Goal: Task Accomplishment & Management: Use online tool/utility

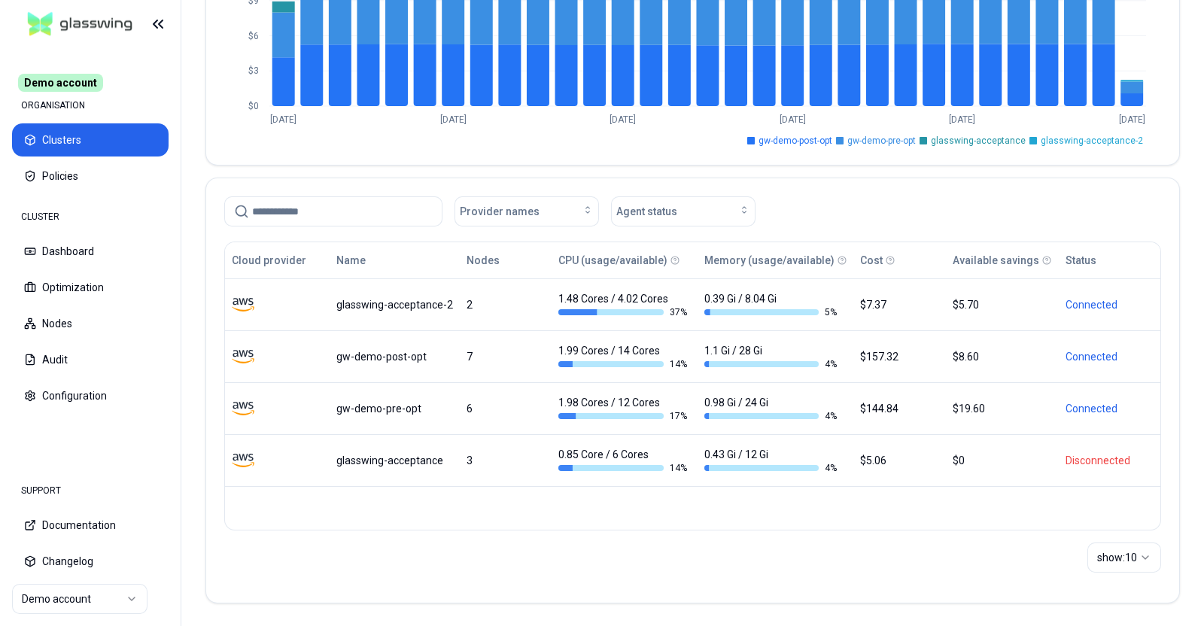
scroll to position [241, 0]
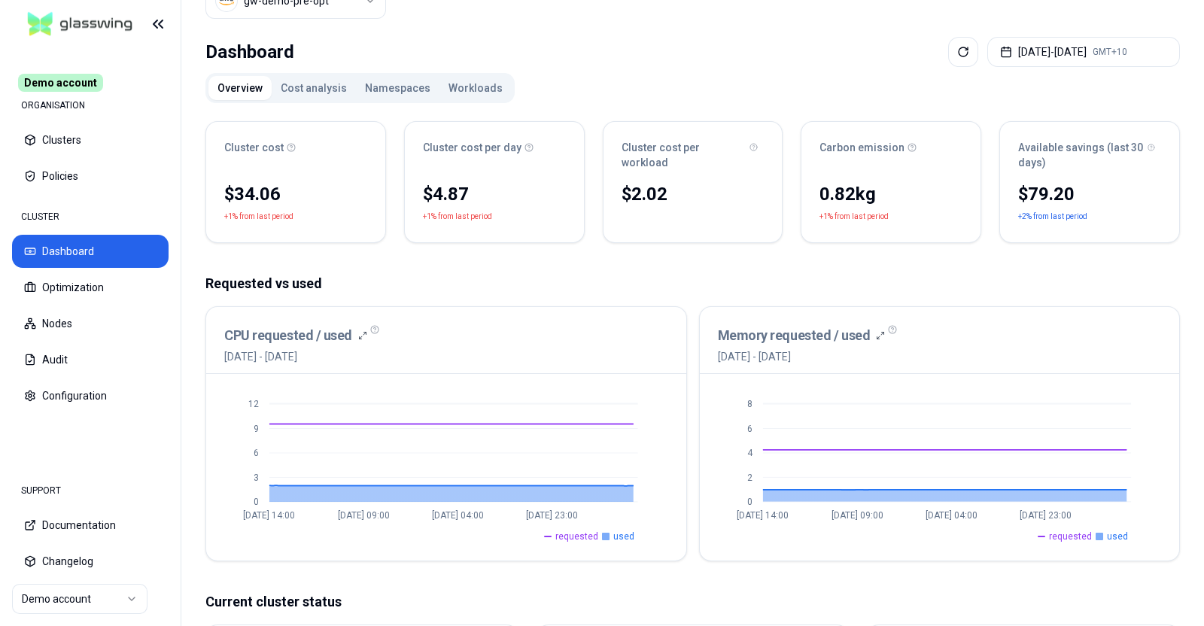
scroll to position [93, 0]
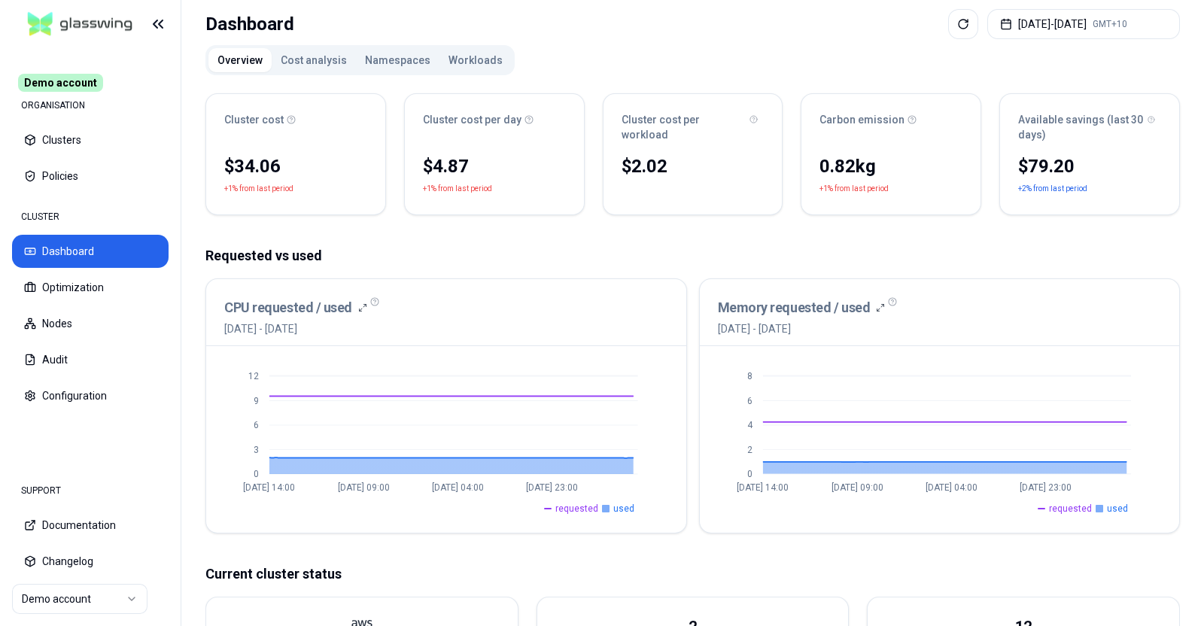
click at [318, 60] on button "Cost analysis" at bounding box center [314, 60] width 84 height 24
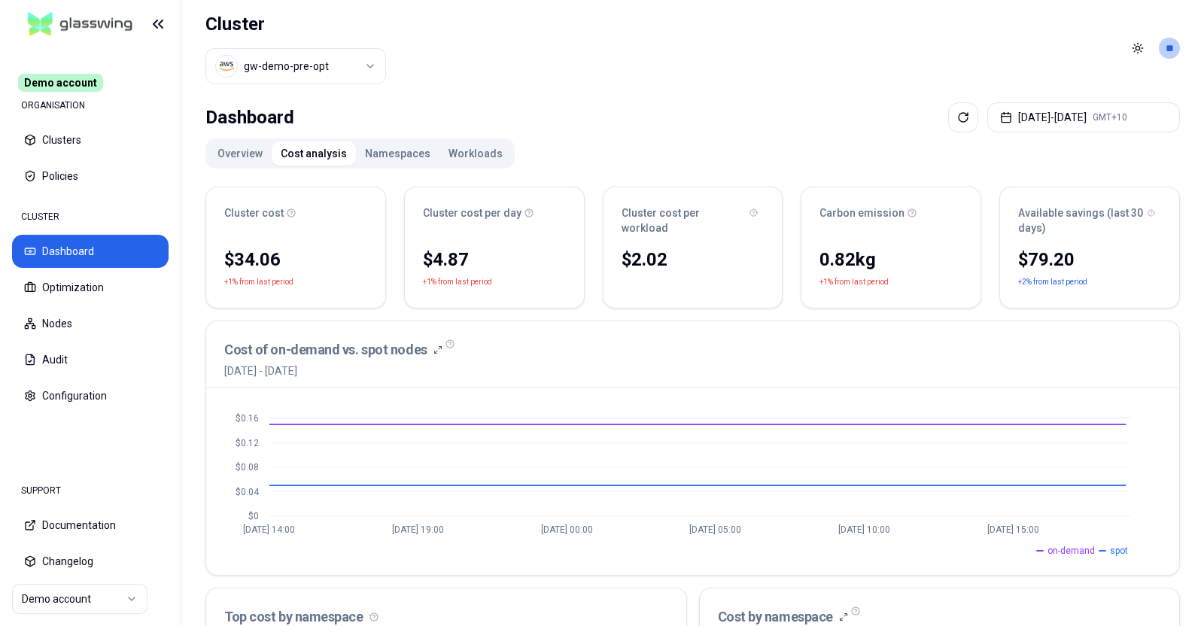
click at [381, 150] on button "Namespaces" at bounding box center [398, 154] width 84 height 24
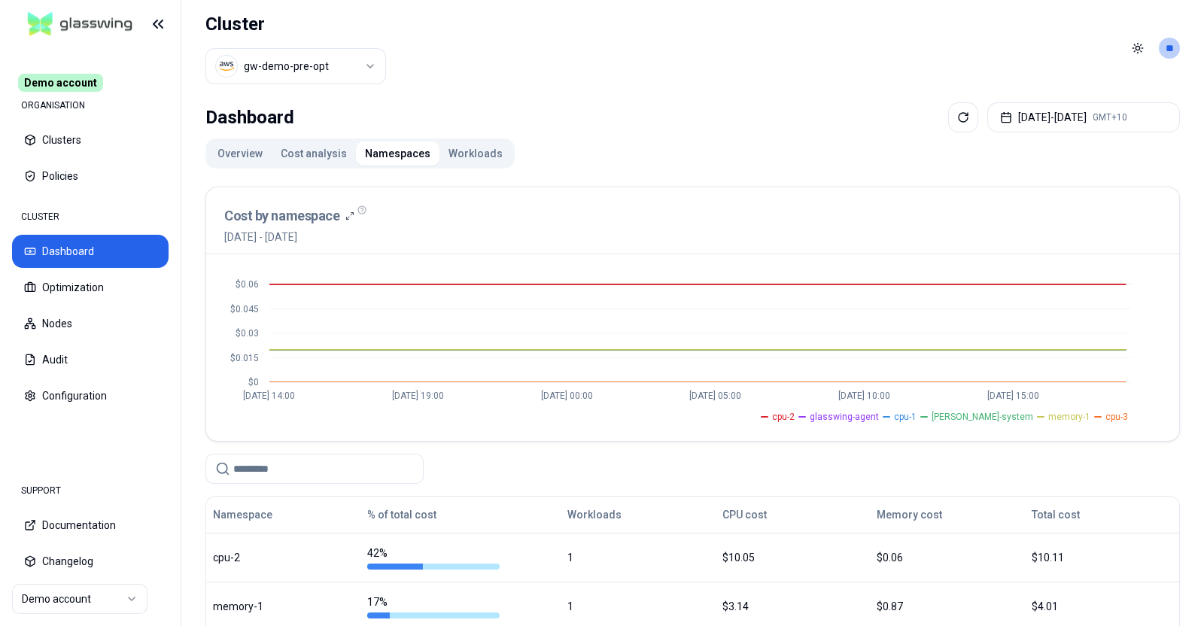
click at [455, 151] on button "Workloads" at bounding box center [476, 154] width 72 height 24
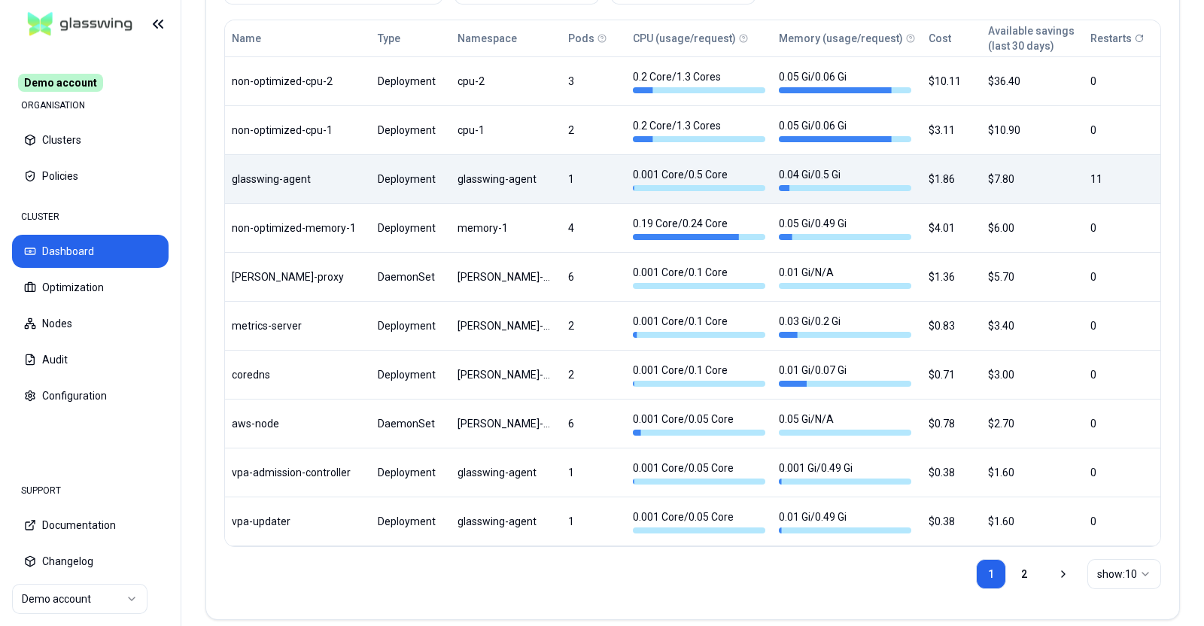
scroll to position [899, 0]
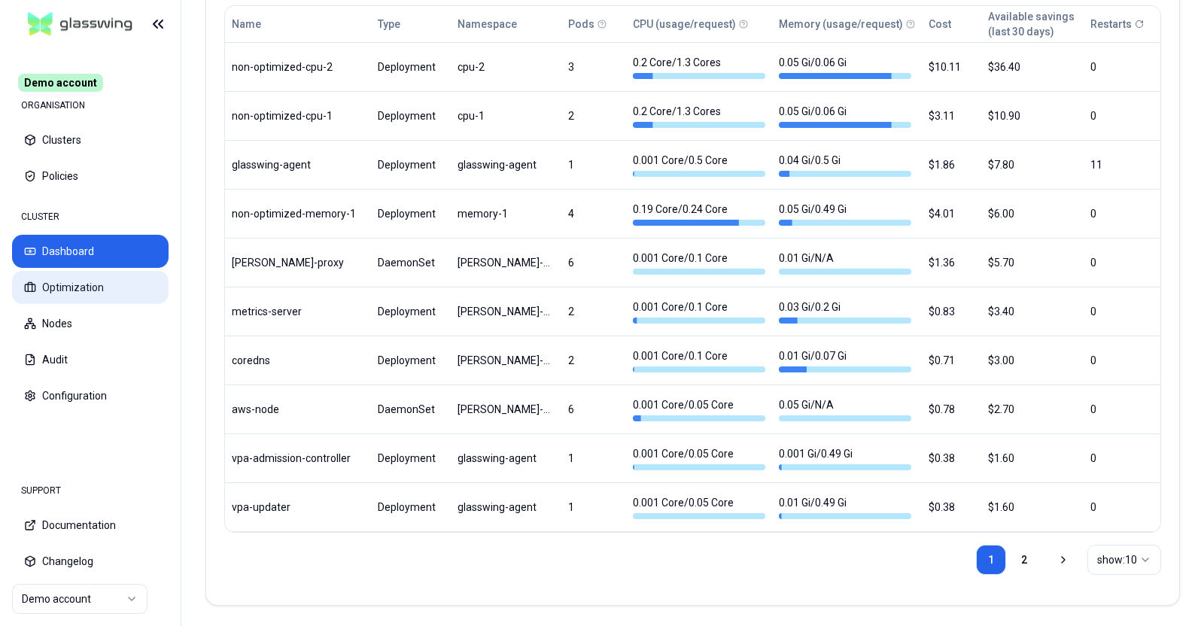
click at [109, 292] on button "Optimization" at bounding box center [90, 287] width 157 height 33
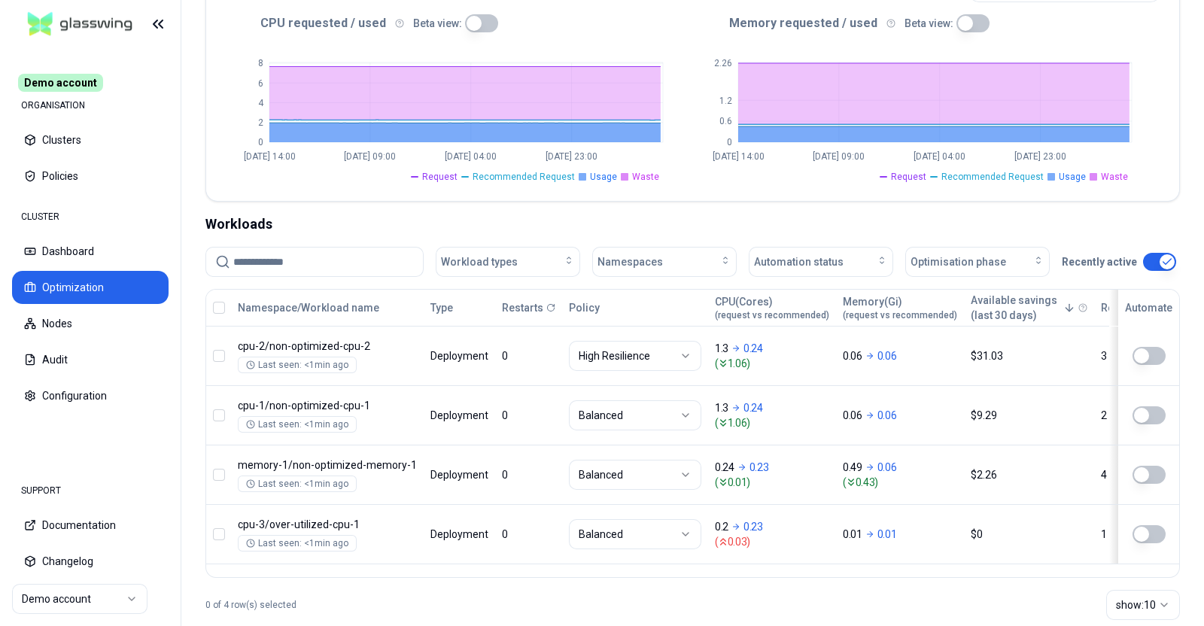
scroll to position [376, 0]
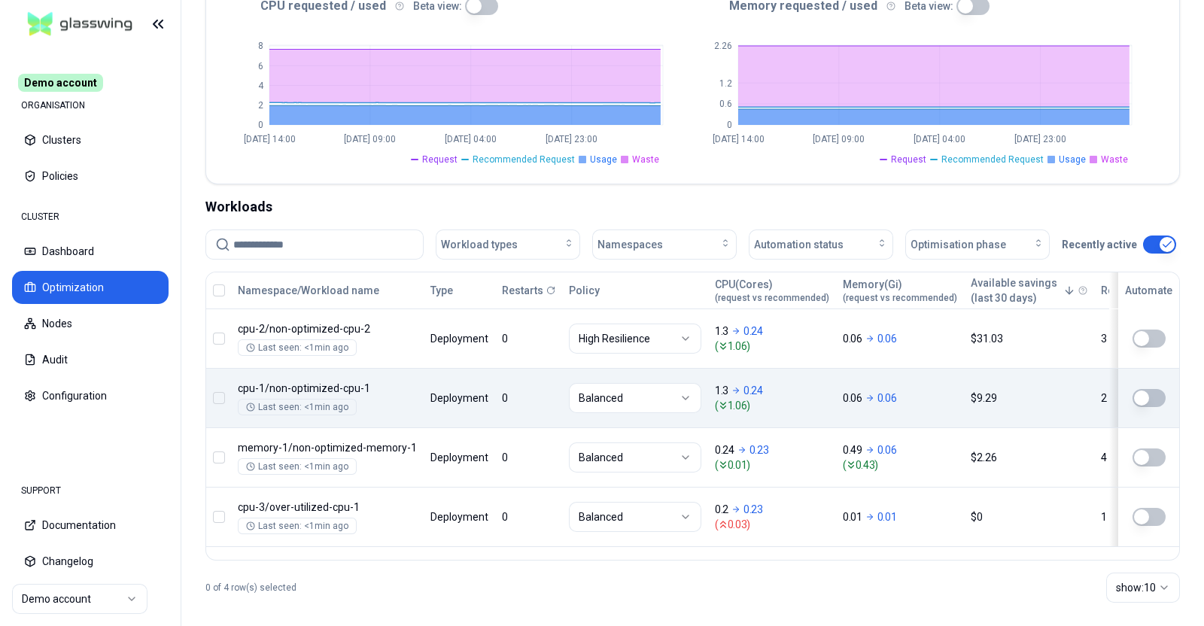
click at [585, 389] on html "Demo account ORGANISATION Clusters Policies CLUSTER Dashboard Optimization Node…" at bounding box center [602, 313] width 1204 height 626
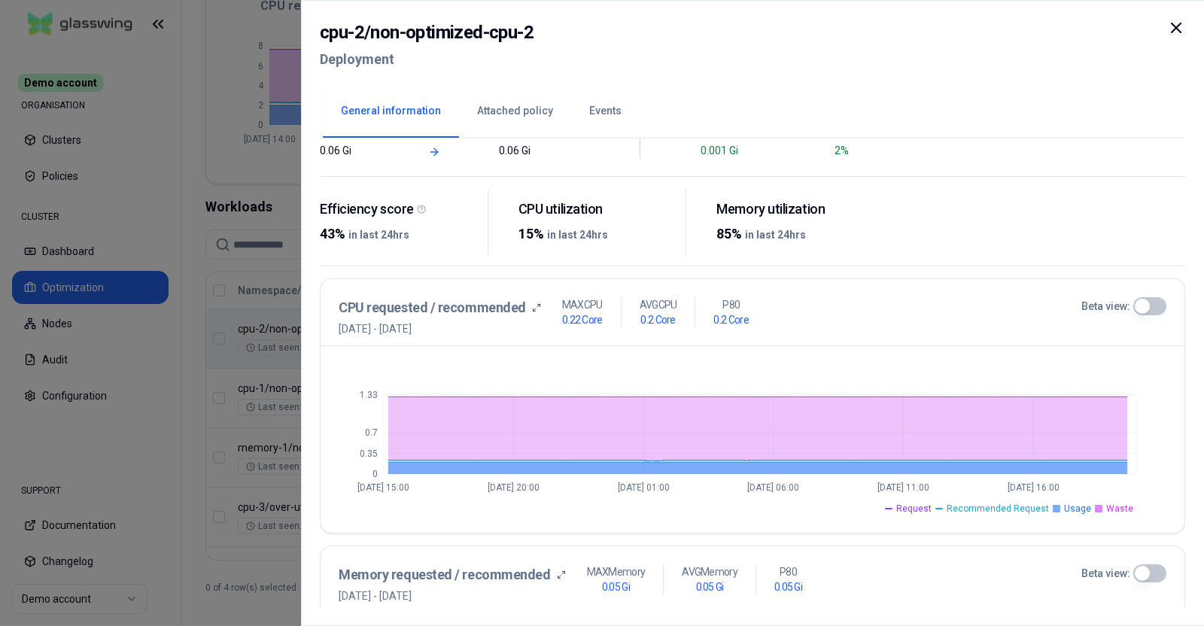
scroll to position [93, 0]
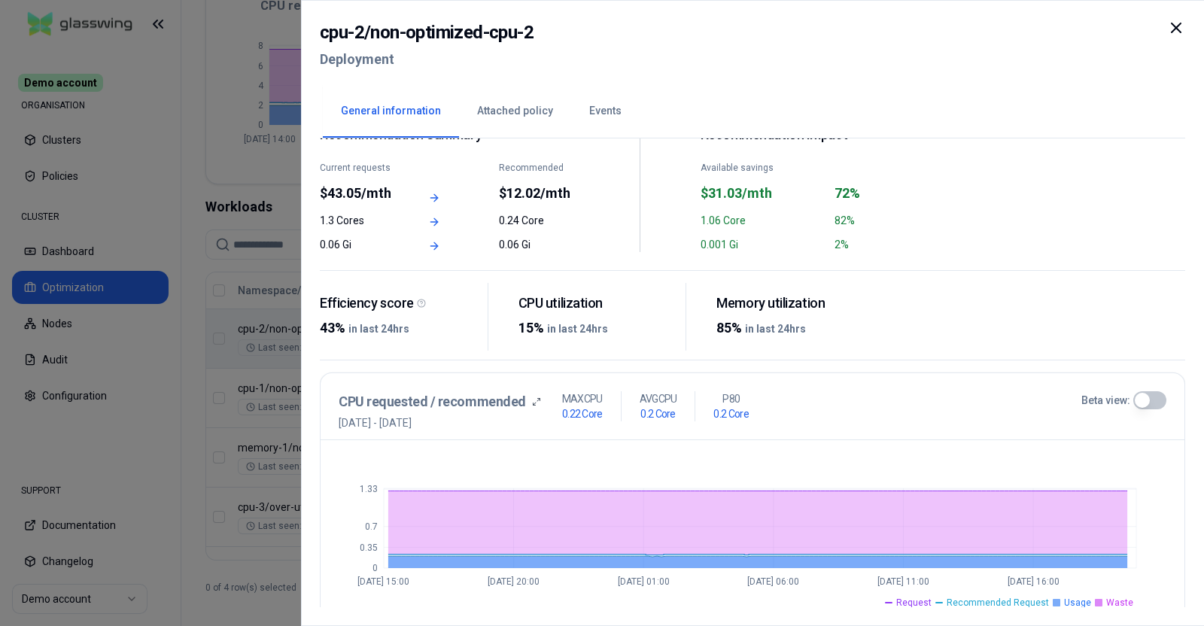
click at [1178, 32] on icon at bounding box center [1176, 28] width 18 height 18
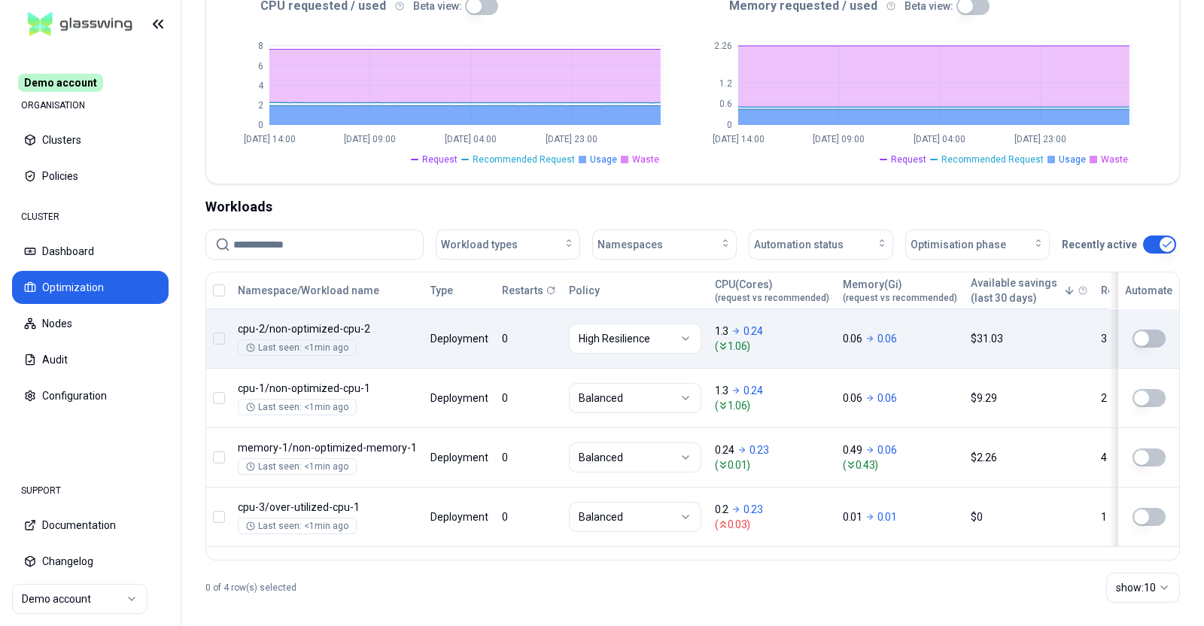
click at [218, 279] on th at bounding box center [218, 290] width 25 height 36
click at [218, 291] on button "button" at bounding box center [219, 291] width 12 height 12
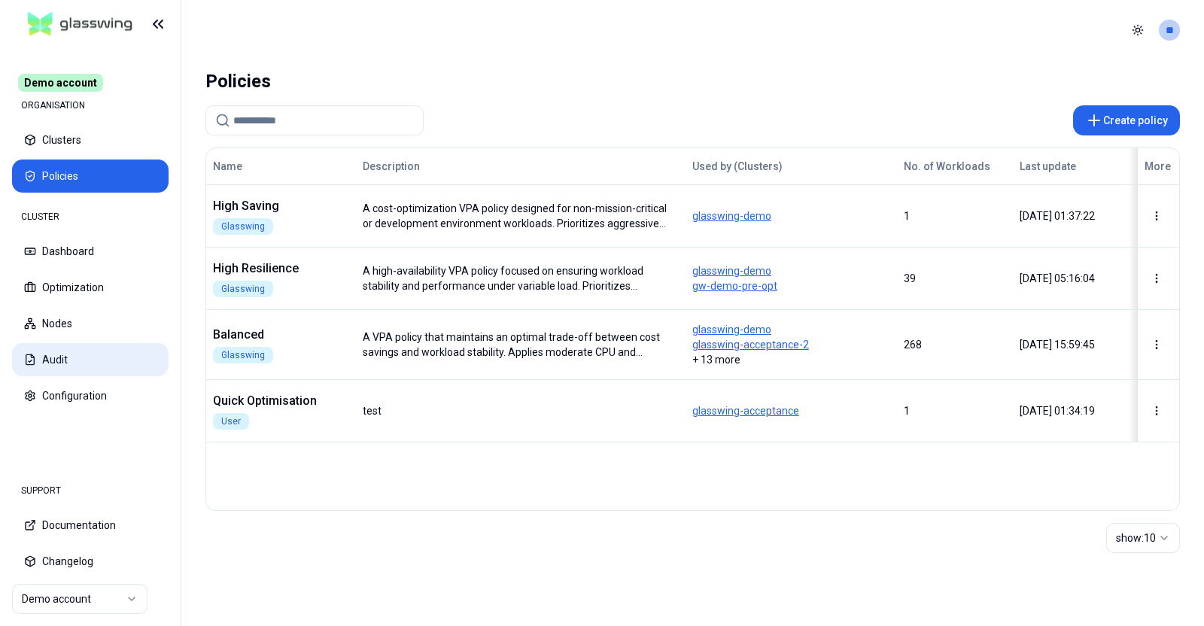
click at [154, 355] on button "Audit" at bounding box center [90, 359] width 157 height 33
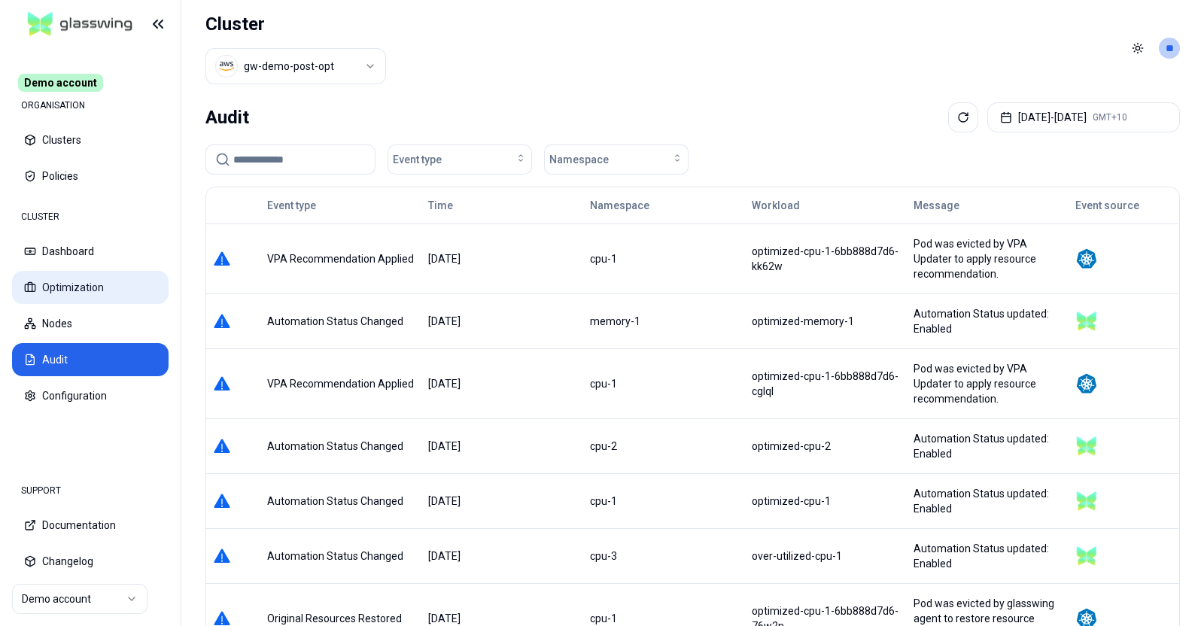
click at [133, 288] on button "Optimization" at bounding box center [90, 287] width 157 height 33
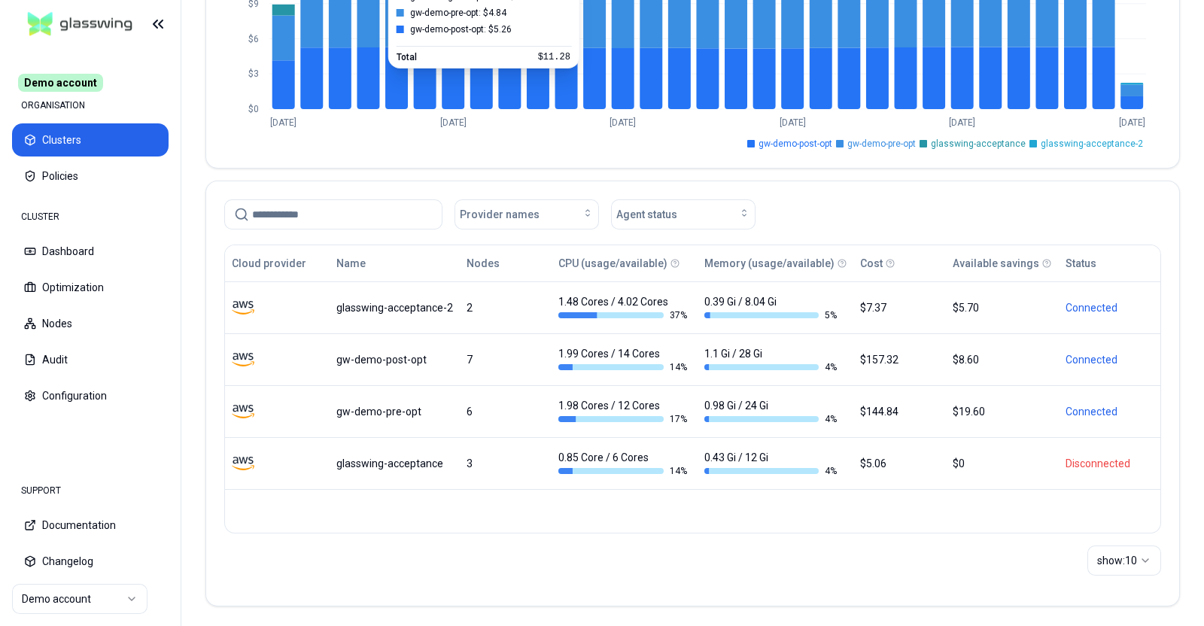
scroll to position [241, 0]
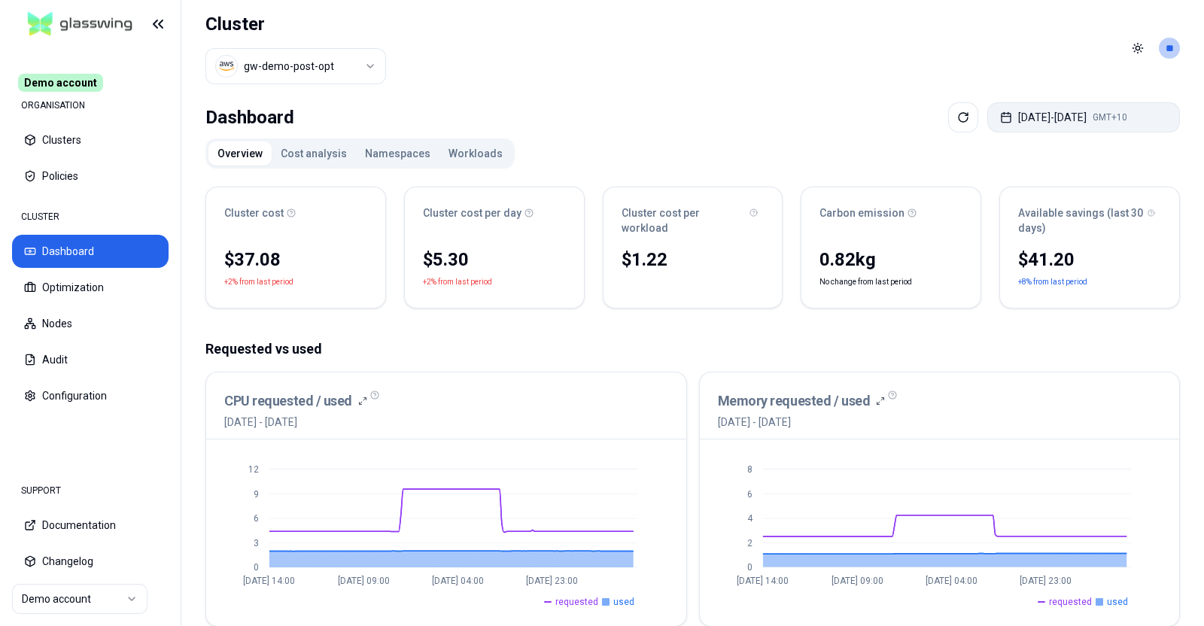
click at [1009, 108] on button "[DATE] - [DATE] GMT+10" at bounding box center [1084, 117] width 193 height 30
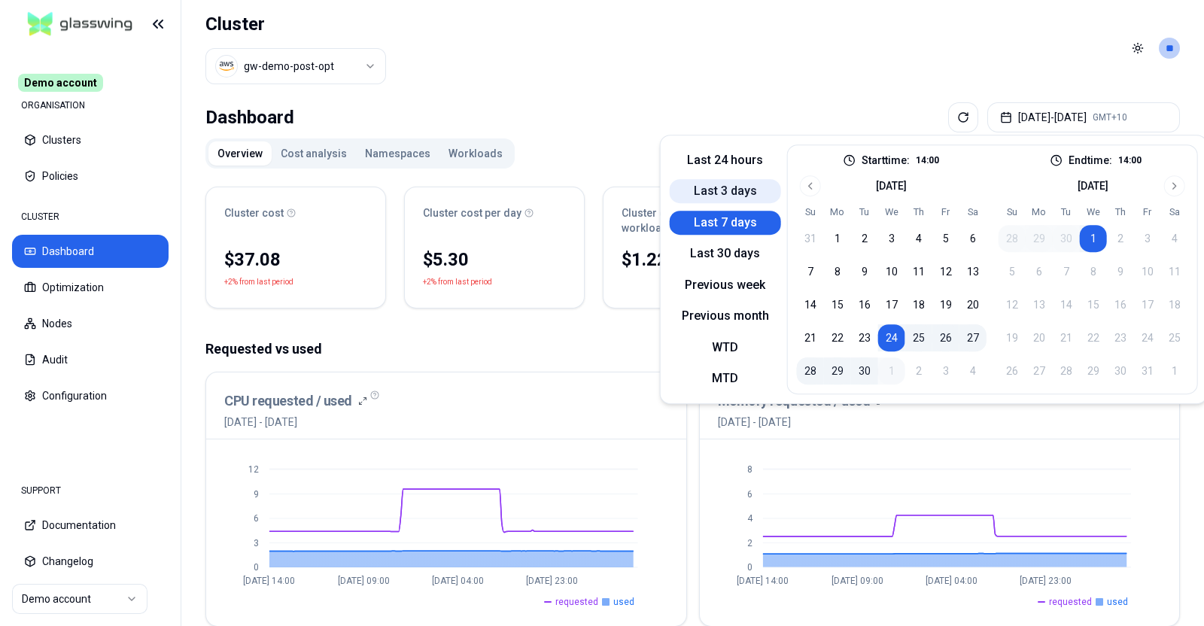
click at [755, 192] on button "Last 3 days" at bounding box center [725, 191] width 111 height 24
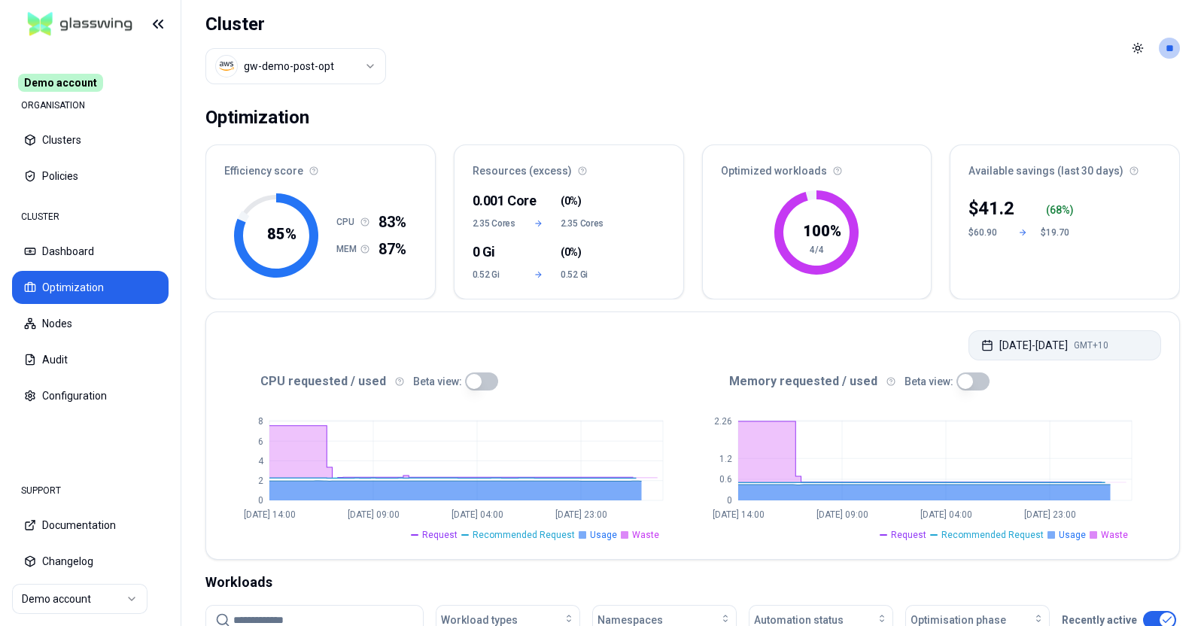
click at [986, 348] on button "[DATE] - [DATE] GMT+10" at bounding box center [1065, 345] width 193 height 30
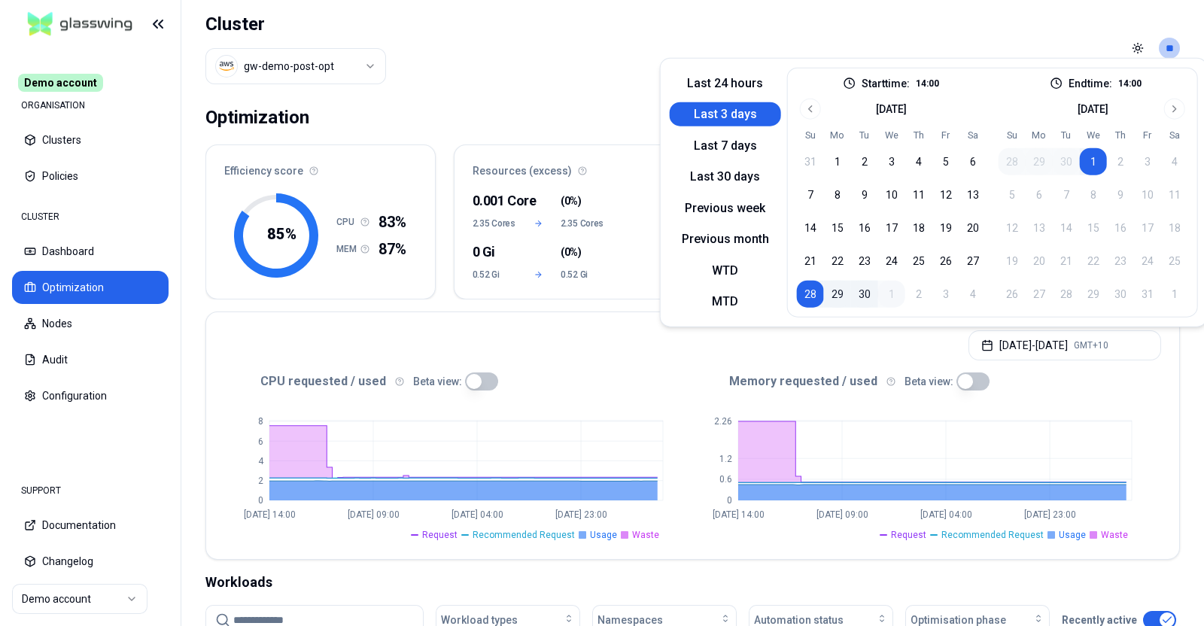
click at [570, 69] on header "Cluster gw-demo-post-opt Toggle theme **" at bounding box center [692, 48] width 1023 height 96
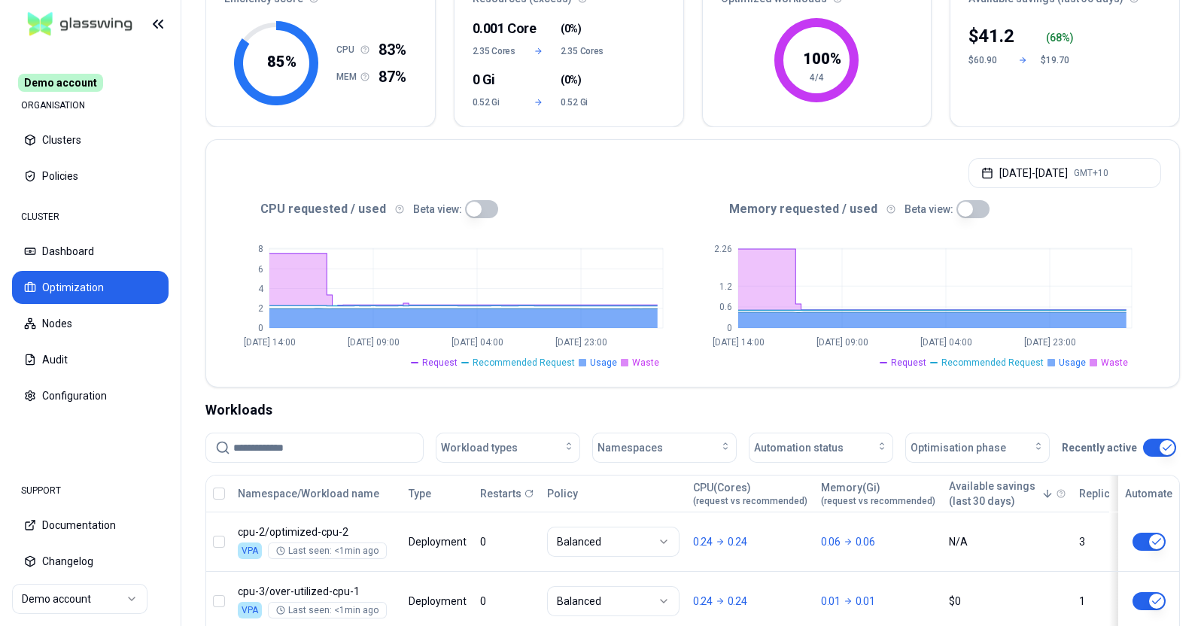
scroll to position [199, 0]
